Goal: Check status: Check status

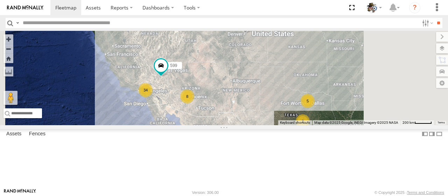
click at [0, 0] on div "472" at bounding box center [0, 0] width 0 height 0
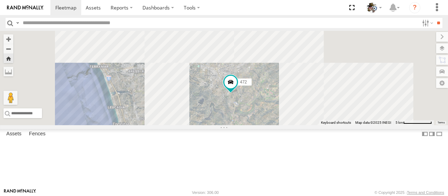
drag, startPoint x: 370, startPoint y: 114, endPoint x: 339, endPoint y: 128, distance: 33.7
click at [339, 125] on div "472" at bounding box center [224, 78] width 448 height 94
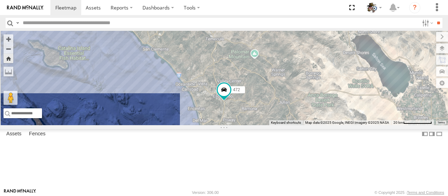
scroll to position [70, 0]
click at [0, 0] on div "565" at bounding box center [0, 0] width 0 height 0
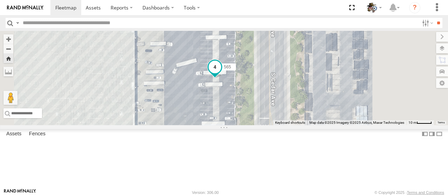
click at [221, 73] on span at bounding box center [215, 67] width 13 height 13
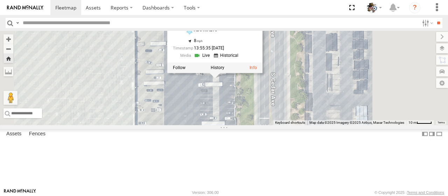
click at [212, 59] on link at bounding box center [203, 55] width 18 height 7
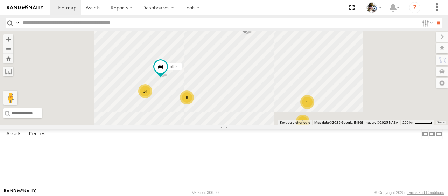
scroll to position [0, 0]
